Goal: Transaction & Acquisition: Purchase product/service

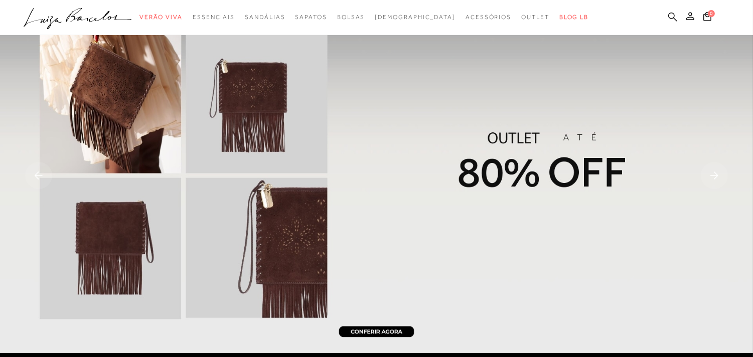
click at [676, 14] on icon at bounding box center [672, 17] width 9 height 10
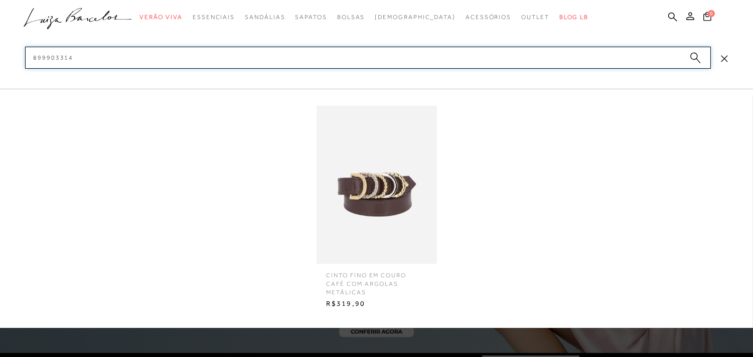
type input "899903314"
click at [370, 194] on img at bounding box center [376, 185] width 120 height 158
